Goal: Navigation & Orientation: Understand site structure

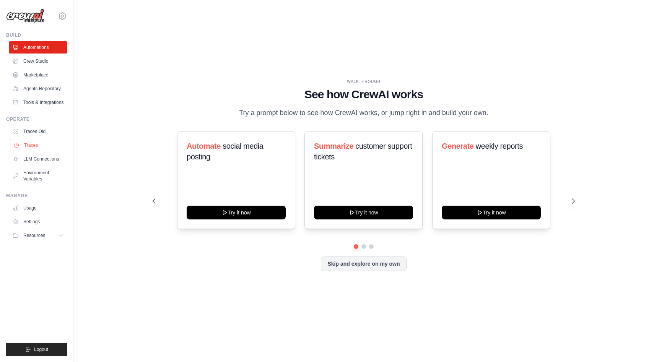
click at [33, 147] on link "Traces" at bounding box center [39, 145] width 58 height 12
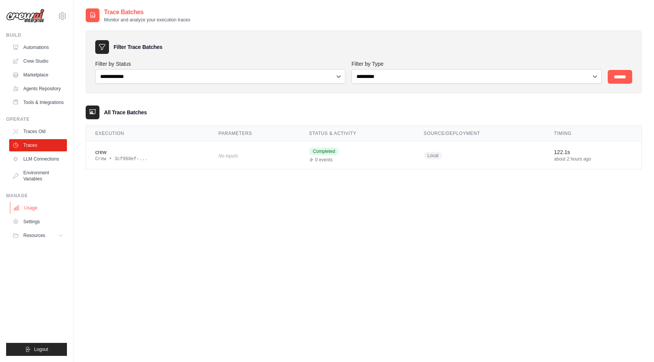
click at [35, 209] on link "Usage" at bounding box center [39, 208] width 58 height 12
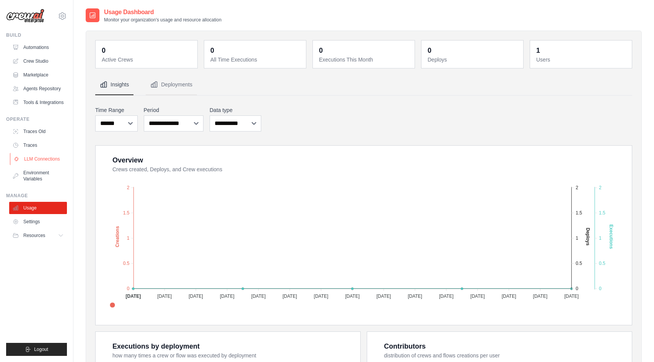
click at [44, 159] on link "LLM Connections" at bounding box center [39, 159] width 58 height 12
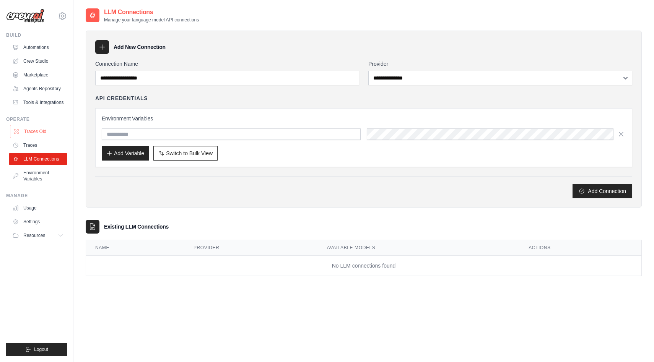
click at [38, 133] on link "Traces Old" at bounding box center [39, 132] width 58 height 12
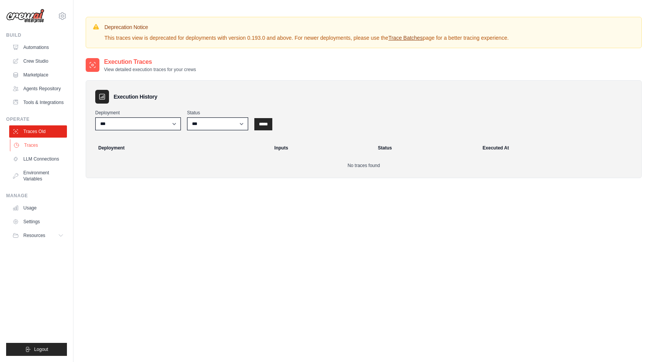
click at [34, 146] on link "Traces" at bounding box center [39, 145] width 58 height 12
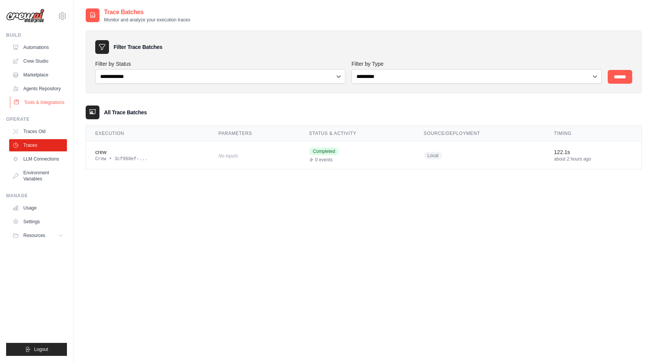
click at [42, 103] on link "Tools & Integrations" at bounding box center [39, 102] width 58 height 12
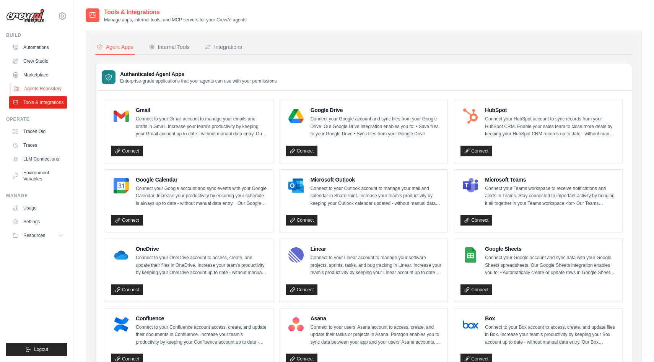
click at [44, 89] on link "Agents Repository" at bounding box center [39, 89] width 58 height 12
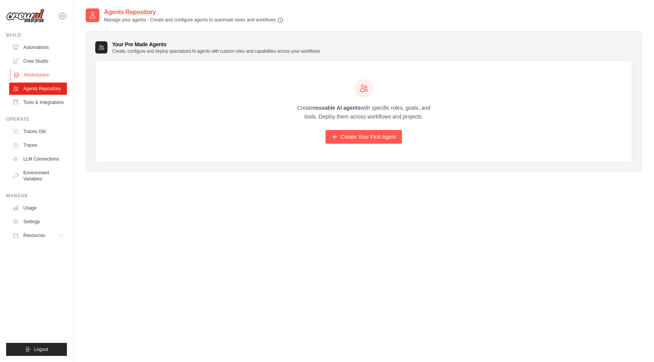
click at [41, 75] on link "Marketplace" at bounding box center [39, 75] width 58 height 12
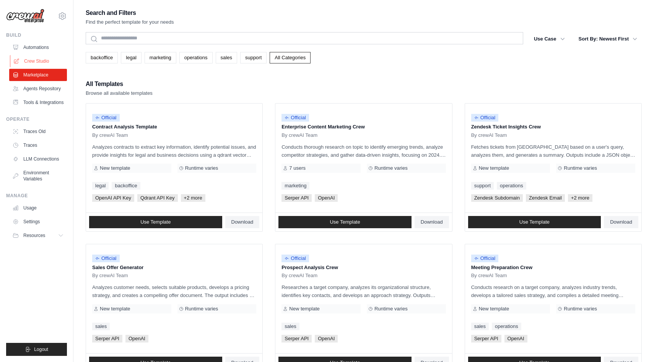
click at [44, 61] on link "Crew Studio" at bounding box center [39, 61] width 58 height 12
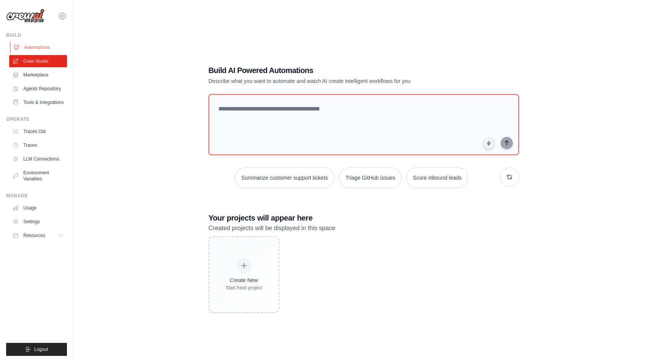
click at [43, 44] on link "Automations" at bounding box center [39, 47] width 58 height 12
